Goal: Find specific page/section: Find specific page/section

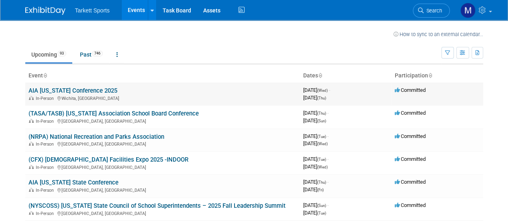
click at [101, 93] on link "AIA [US_STATE] Conference 2025" at bounding box center [73, 90] width 89 height 7
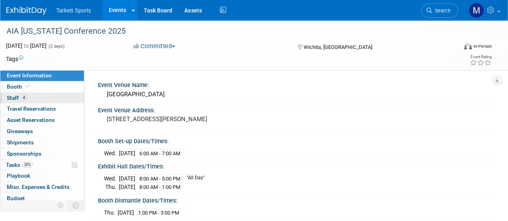
click at [47, 97] on link "4 Staff 4" at bounding box center [42, 98] width 84 height 11
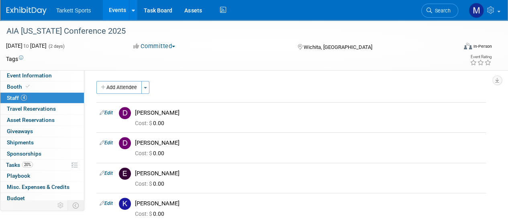
click at [116, 10] on link "Events" at bounding box center [117, 10] width 29 height 20
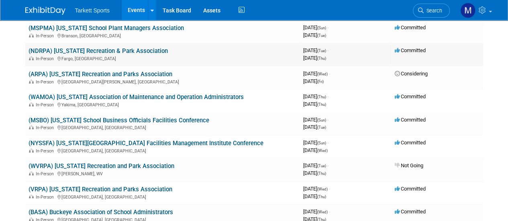
scroll to position [161, 0]
